Goal: Information Seeking & Learning: Learn about a topic

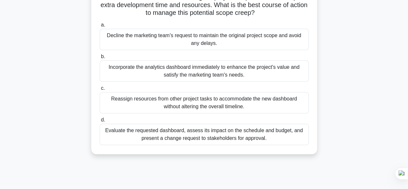
scroll to position [72, 0]
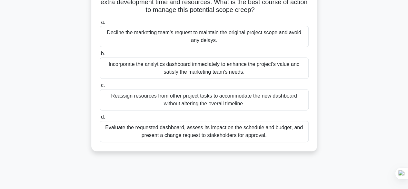
click at [151, 127] on div "Evaluate the requested dashboard, assess its impact on the schedule and budget,…" at bounding box center [204, 131] width 209 height 21
click at [100, 119] on input "d. Evaluate the requested dashboard, assess its impact on the schedule and budg…" at bounding box center [100, 117] width 0 height 4
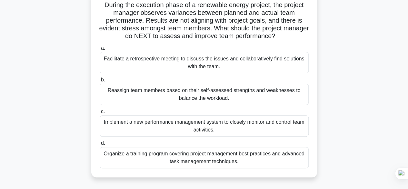
scroll to position [49, 0]
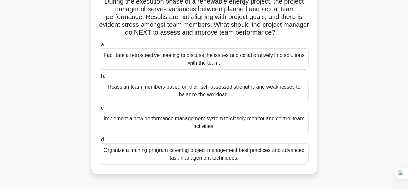
click at [275, 59] on div "Facilitate a retrospective meeting to discuss the issues and collaboratively fi…" at bounding box center [204, 58] width 209 height 21
click at [100, 47] on input "a. Facilitate a retrospective meeting to discuss the issues and collaboratively…" at bounding box center [100, 45] width 0 height 4
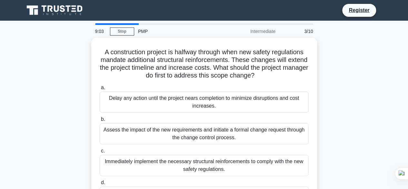
scroll to position [10, 0]
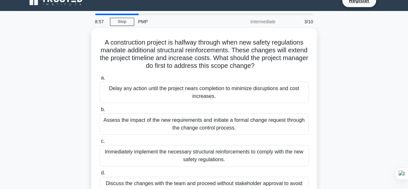
click at [372, 73] on div "A construction project is halfway through when new safety regulations mandate a…" at bounding box center [204, 121] width 368 height 186
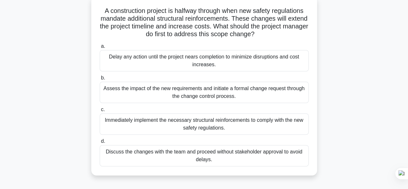
scroll to position [42, 0]
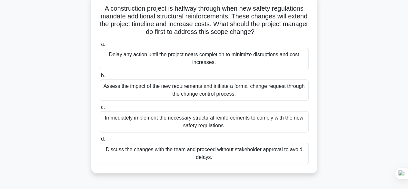
click at [248, 92] on div "Assess the impact of the new requirements and initiate a formal change request …" at bounding box center [204, 89] width 209 height 21
click at [100, 78] on input "b. Assess the impact of the new requirements and initiate a formal change reque…" at bounding box center [100, 76] width 0 height 4
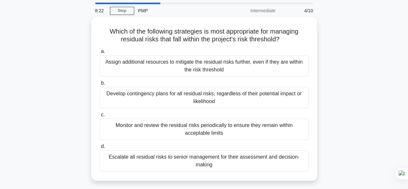
scroll to position [23, 0]
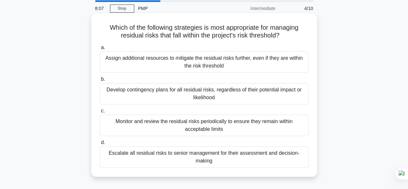
click at [240, 129] on div "Monitor and review the residual risks periodically to ensure they remain within…" at bounding box center [204, 125] width 209 height 21
click at [100, 113] on input "c. Monitor and review the residual risks periodically to ensure they remain wit…" at bounding box center [100, 111] width 0 height 4
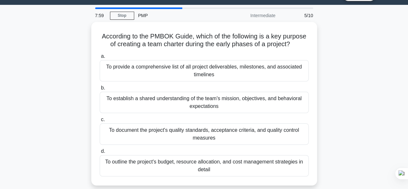
scroll to position [17, 0]
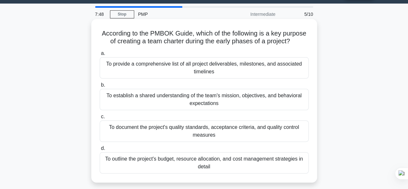
click at [225, 74] on div "To provide a comprehensive list of all project deliverables, milestones, and as…" at bounding box center [204, 67] width 209 height 21
click at [100, 55] on input "a. To provide a comprehensive list of all project deliverables, milestones, and…" at bounding box center [100, 53] width 0 height 4
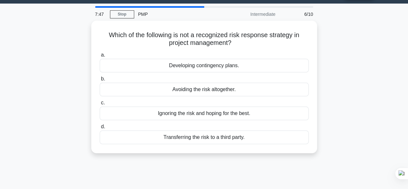
scroll to position [0, 0]
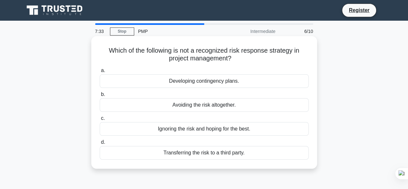
click at [206, 129] on div "Ignoring the risk and hoping for the best." at bounding box center [204, 129] width 209 height 14
click at [100, 120] on input "c. Ignoring the risk and hoping for the best." at bounding box center [100, 118] width 0 height 4
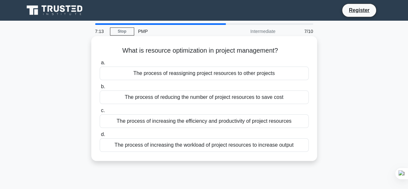
click at [218, 122] on div "The process of increasing the efficiency and productivity of project resources" at bounding box center [204, 121] width 209 height 14
click at [100, 113] on input "c. The process of increasing the efficiency and productivity of project resourc…" at bounding box center [100, 110] width 0 height 4
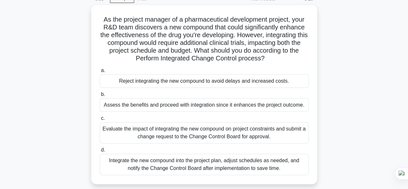
scroll to position [34, 0]
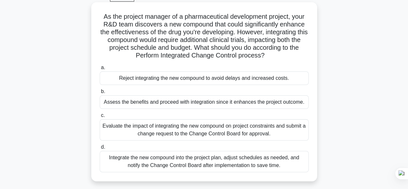
click at [254, 126] on div "Evaluate the impact of integrating the new compound on project constraints and …" at bounding box center [204, 129] width 209 height 21
click at [100, 117] on input "c. Evaluate the impact of integrating the new compound on project constraints a…" at bounding box center [100, 115] width 0 height 4
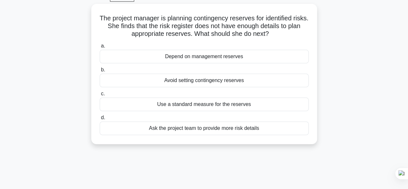
scroll to position [0, 0]
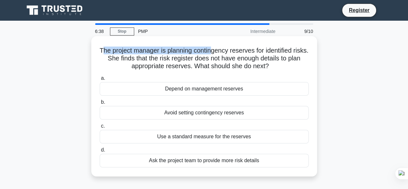
drag, startPoint x: 107, startPoint y: 51, endPoint x: 219, endPoint y: 52, distance: 111.6
click at [219, 52] on h5 "The project manager is planning contingency reserves for identified risks. She …" at bounding box center [204, 58] width 210 height 24
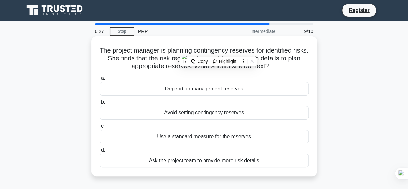
click at [215, 94] on div "Depend on management reserves" at bounding box center [204, 89] width 209 height 14
click at [100, 80] on input "a. Depend on management reserves" at bounding box center [100, 78] width 0 height 4
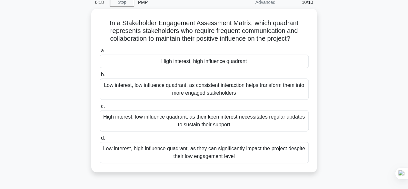
scroll to position [30, 0]
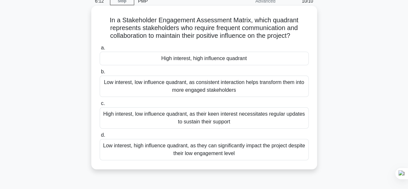
click at [234, 63] on div "High interest, high influence quadrant" at bounding box center [204, 59] width 209 height 14
click at [100, 50] on input "a. High interest, high influence quadrant" at bounding box center [100, 48] width 0 height 4
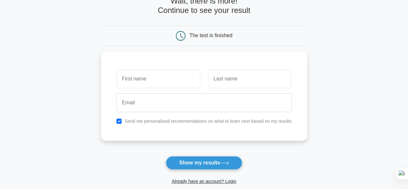
scroll to position [110, 0]
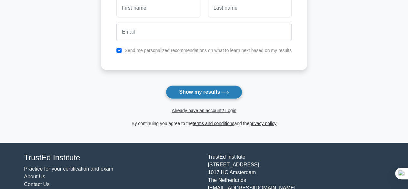
click at [223, 97] on button "Show my results" at bounding box center [204, 92] width 76 height 14
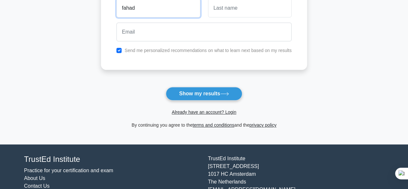
type input "fahad"
click at [233, 1] on input "text" at bounding box center [250, 8] width 84 height 19
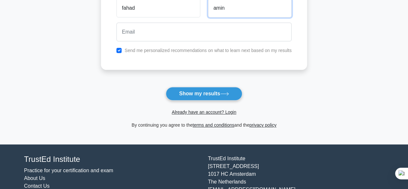
type input "amin"
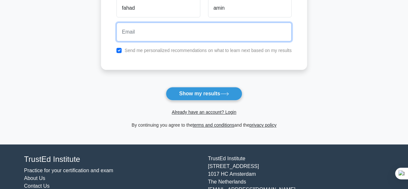
click at [200, 25] on input "email" at bounding box center [203, 32] width 175 height 19
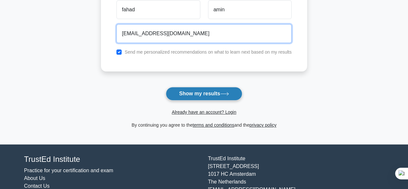
type input "faddi2426@gmail.com"
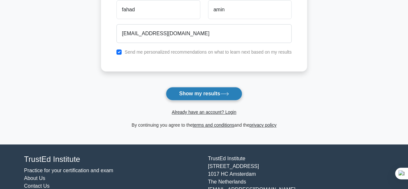
click at [203, 89] on button "Show my results" at bounding box center [204, 94] width 76 height 14
